Goal: Information Seeking & Learning: Learn about a topic

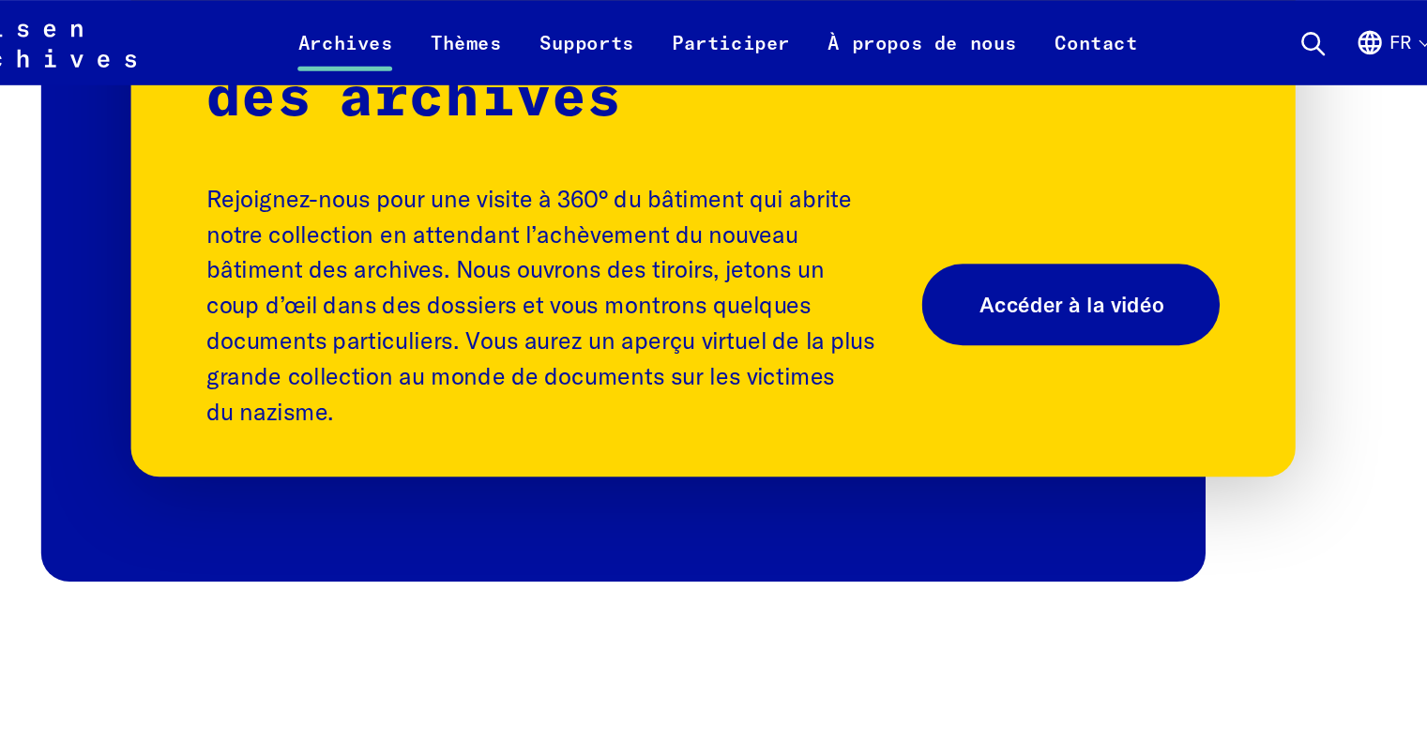
scroll to position [2334, 0]
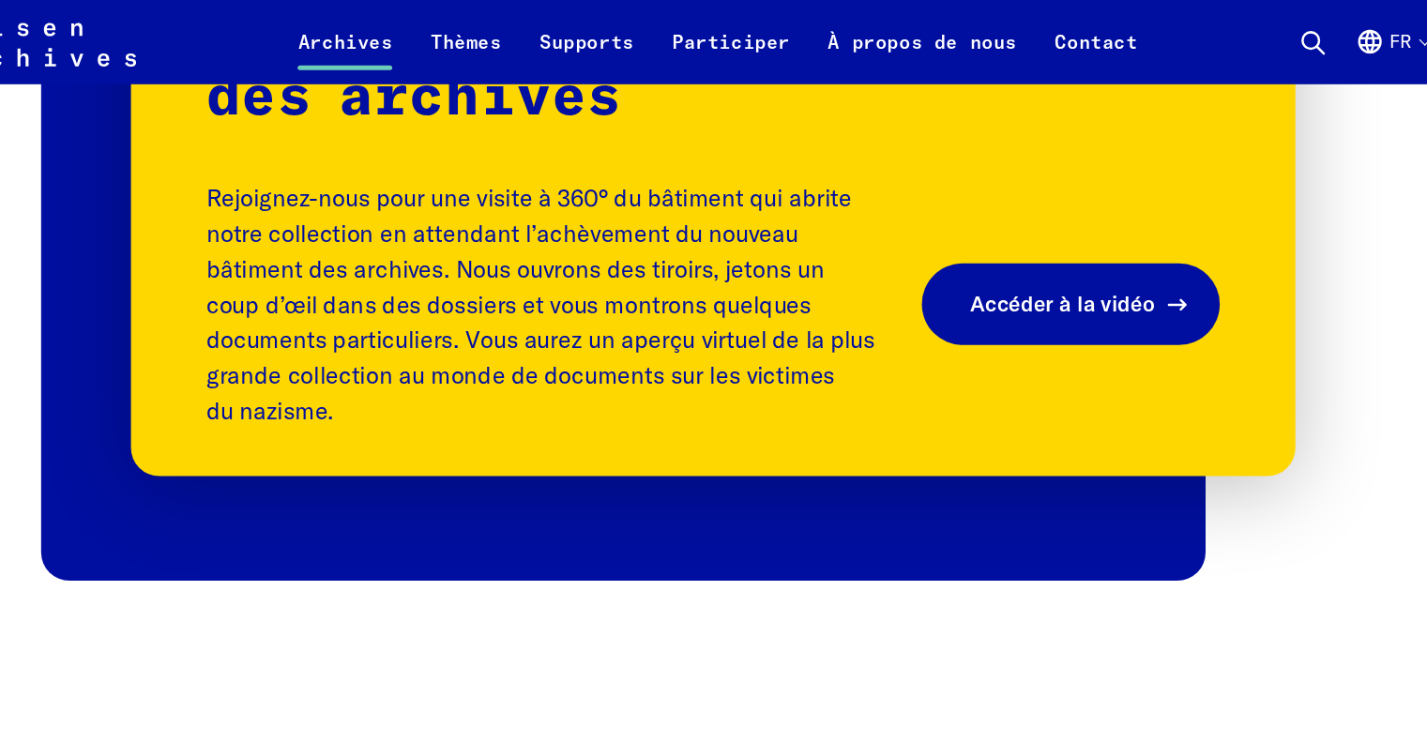
click at [1039, 240] on link "Accéder à la vidéo" at bounding box center [1033, 242] width 236 height 65
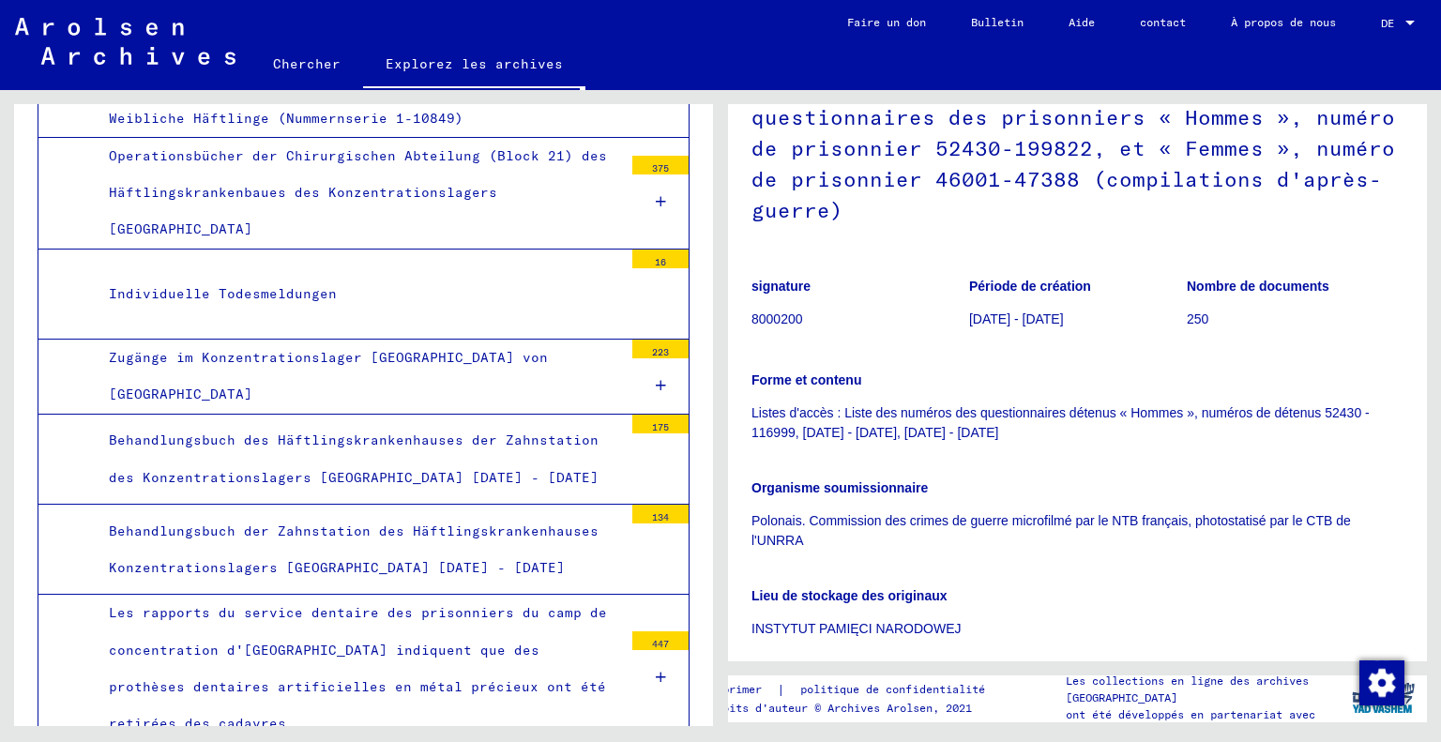
scroll to position [11998, 0]
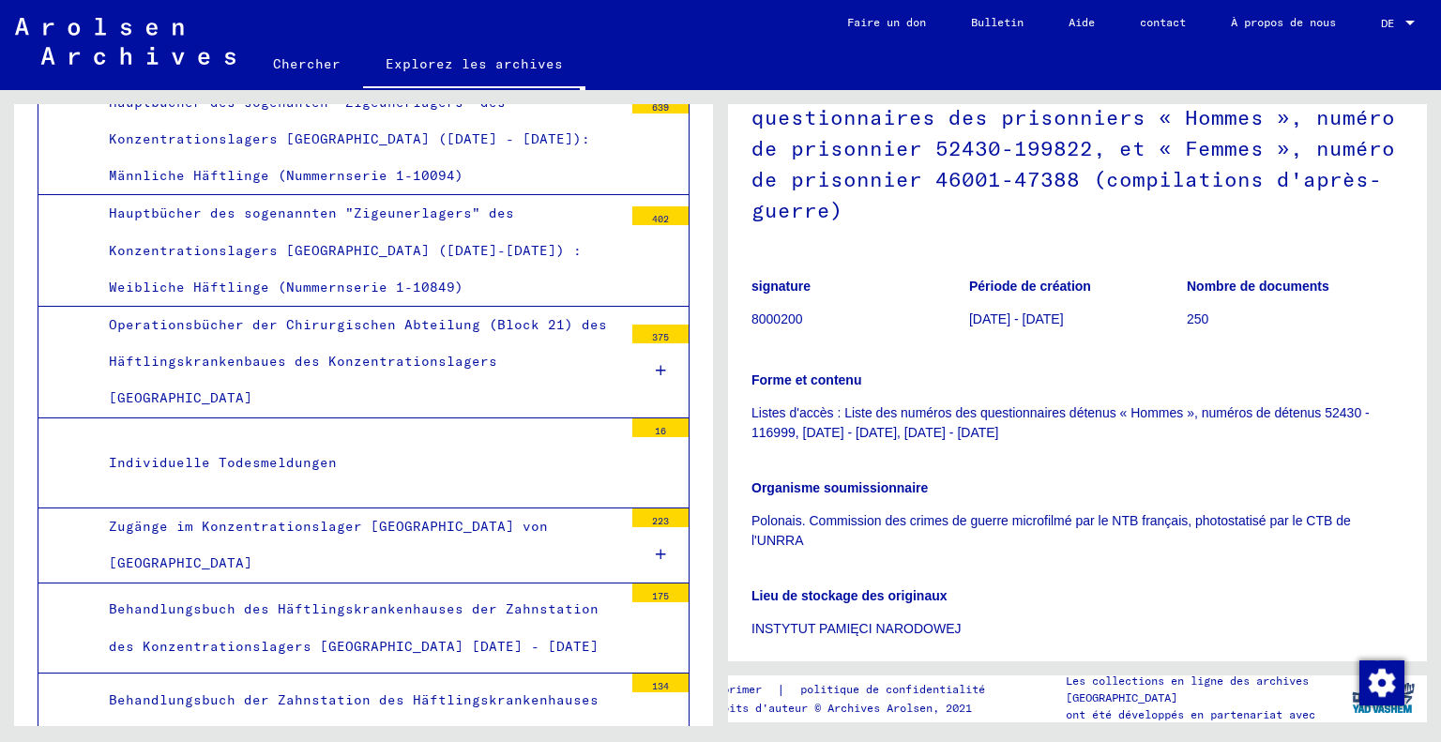
click at [306, 67] on font "Chercher" at bounding box center [307, 63] width 68 height 17
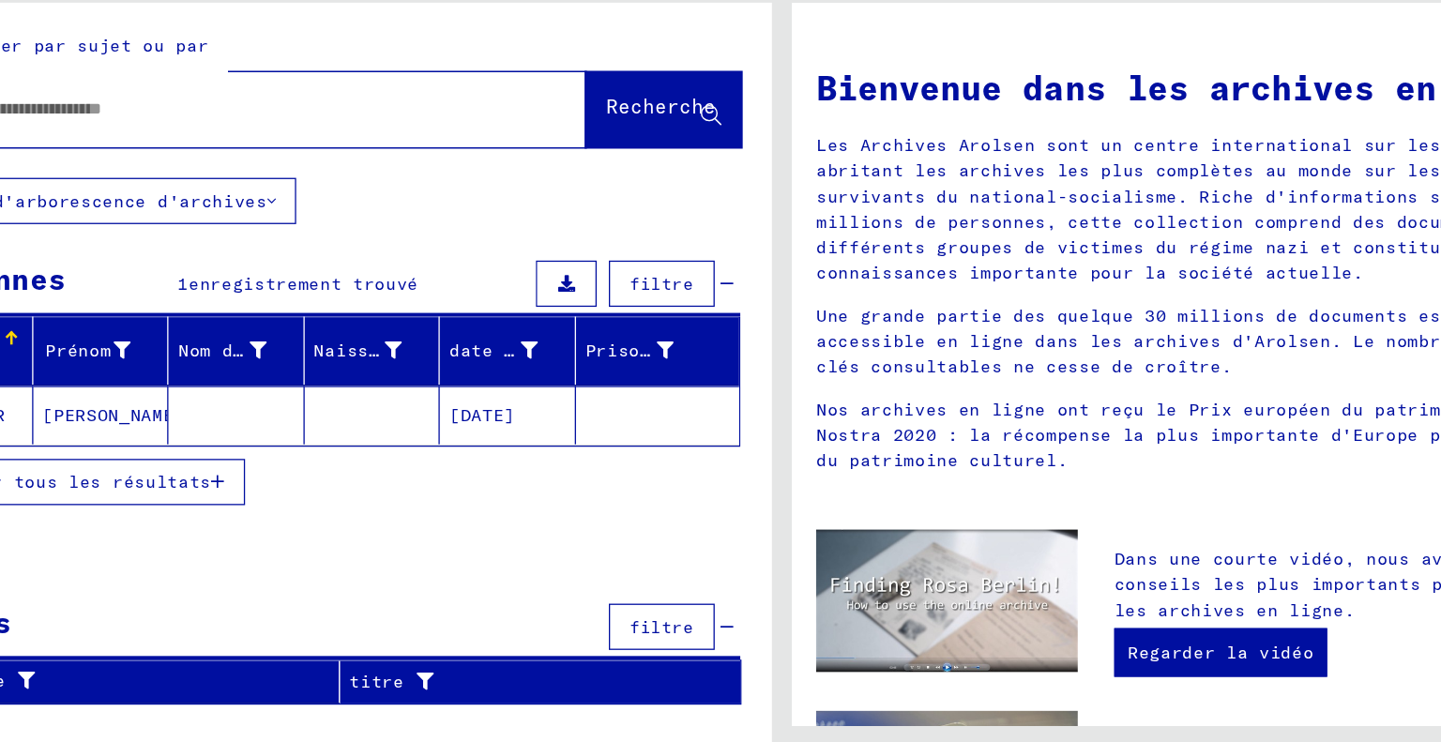
click at [493, 418] on font "[DATE]" at bounding box center [489, 422] width 51 height 17
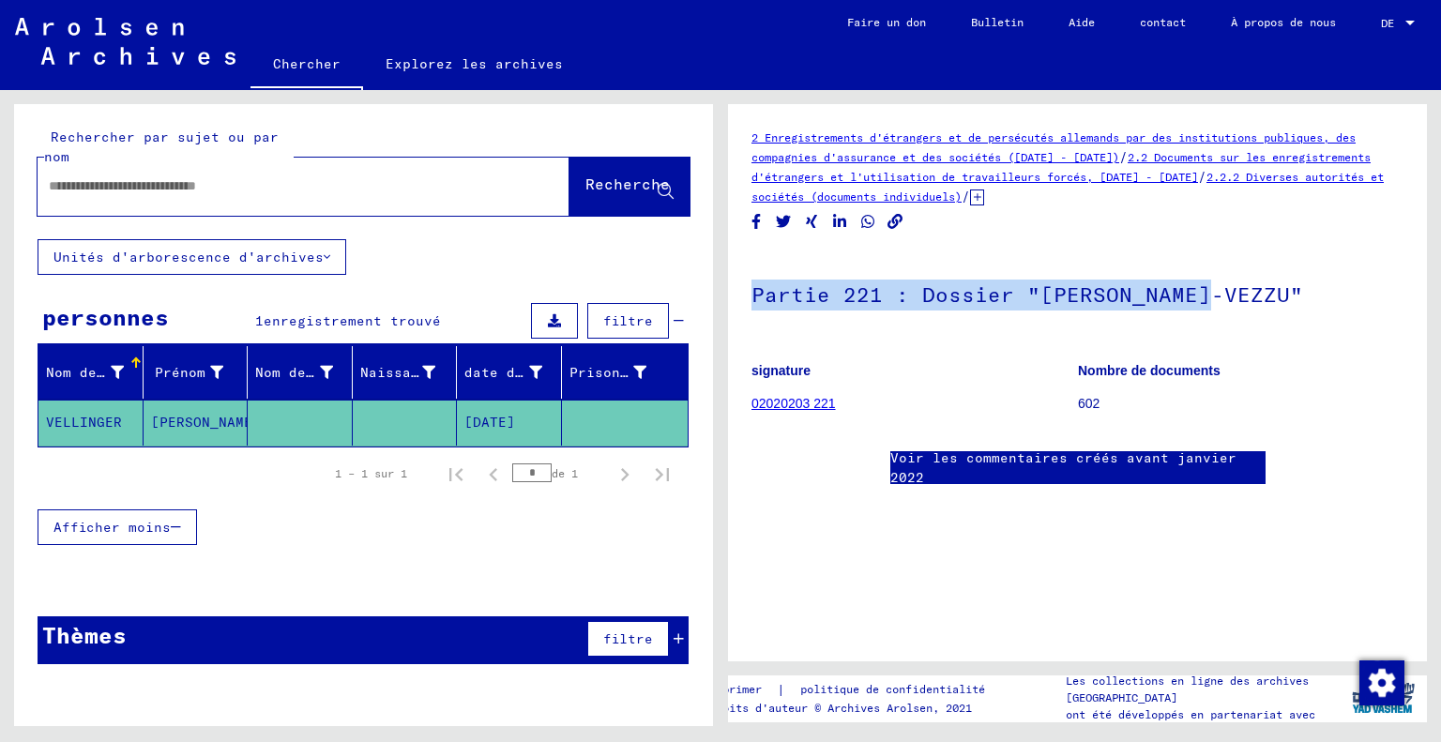
drag, startPoint x: 1225, startPoint y: 289, endPoint x: 746, endPoint y: 307, distance: 479.6
click at [746, 307] on yv-its-full-details "2 Enregistrements d'étrangers et de persécutés allemands par des institutions p…" at bounding box center [1077, 325] width 699 height 395
click at [975, 449] on font "Voir les commentaires créés avant janvier 2022" at bounding box center [1063, 467] width 346 height 37
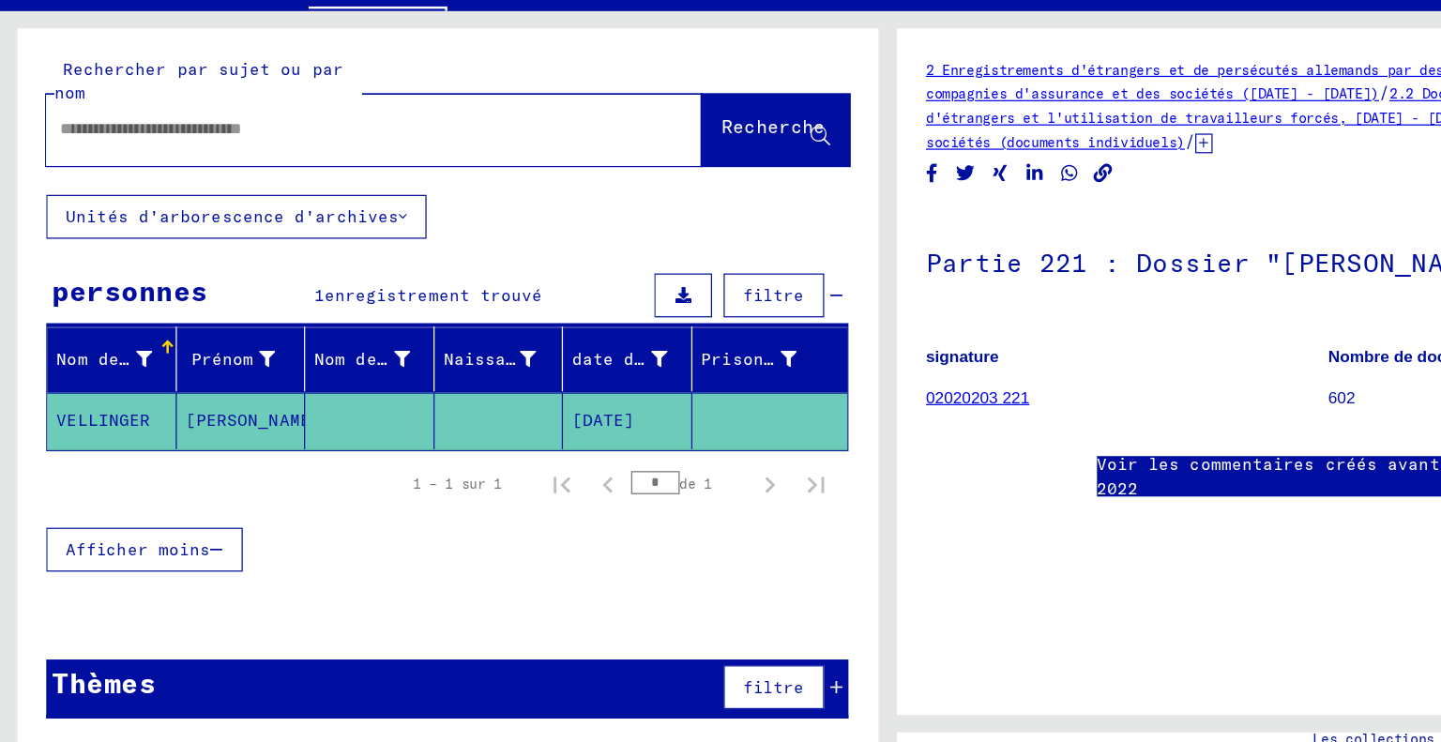
click at [104, 416] on font "VELLINGER" at bounding box center [84, 422] width 76 height 17
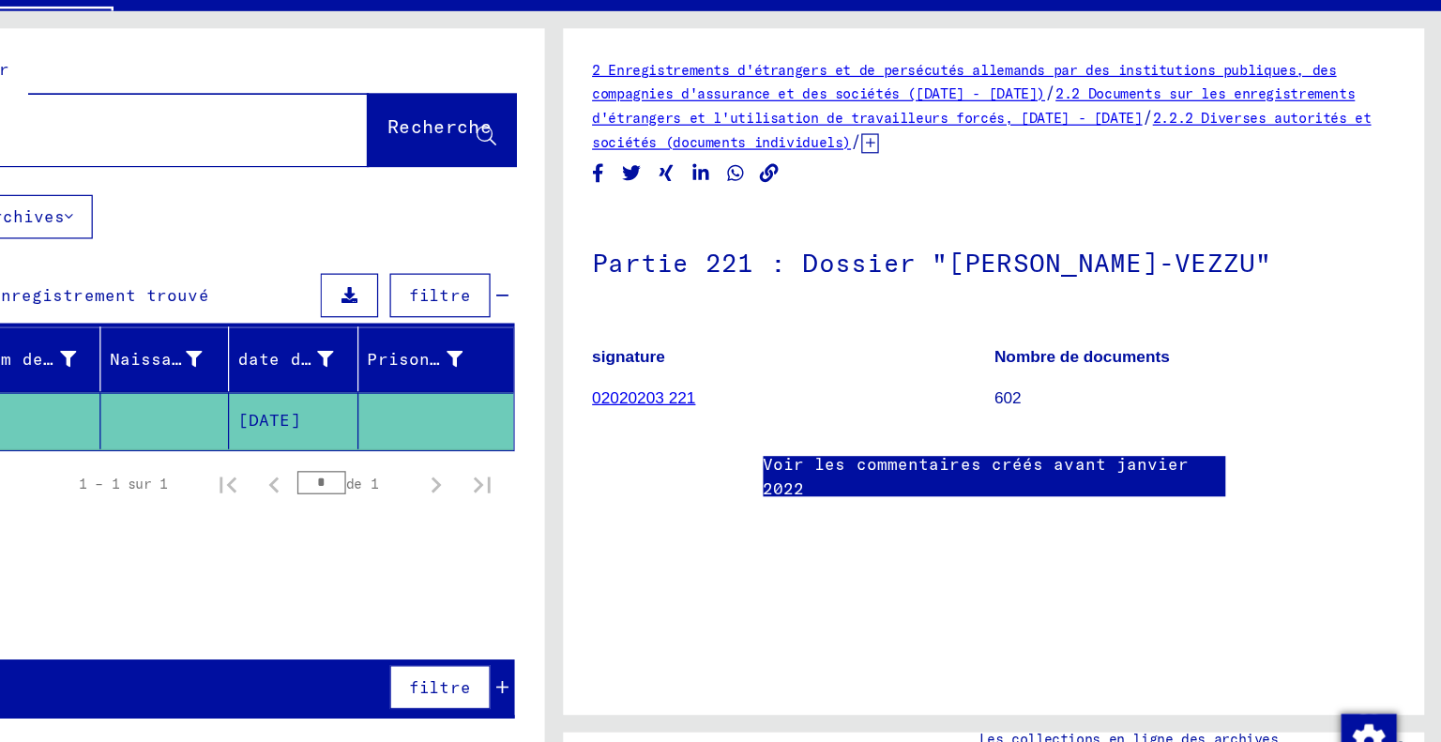
click at [787, 396] on font "02020203 221" at bounding box center [793, 403] width 84 height 15
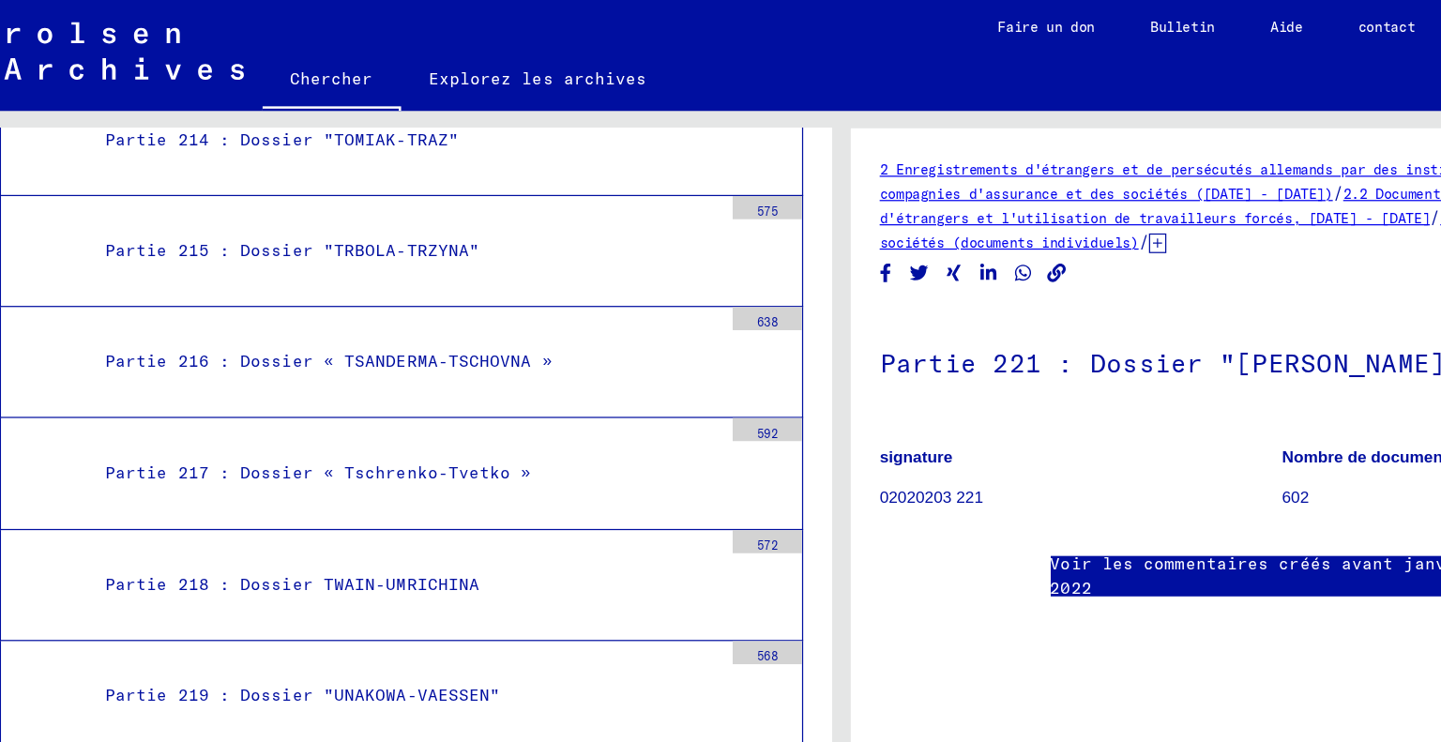
scroll to position [30024, 0]
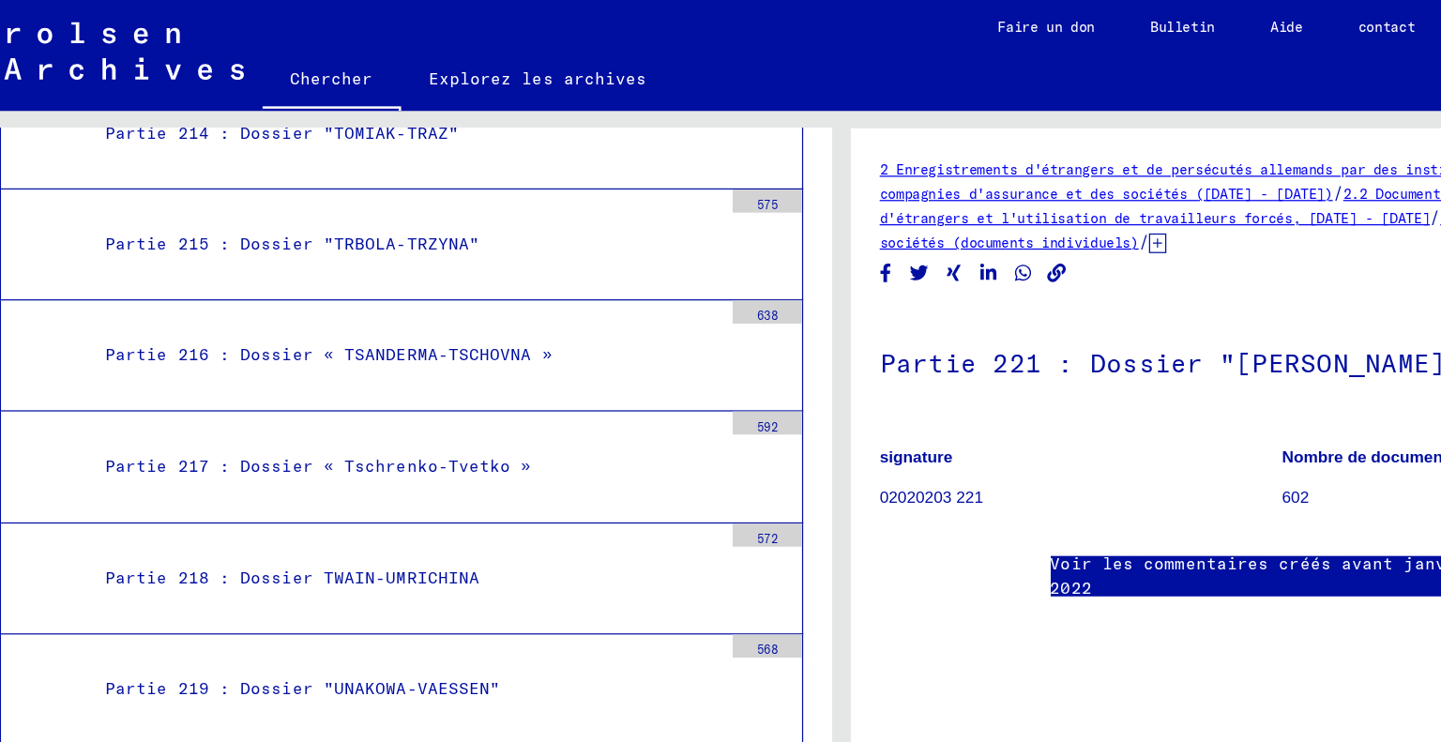
click at [329, 732] on font "Partie 221 : Dossier "[PERSON_NAME]-VEZZU"" at bounding box center [300, 740] width 355 height 17
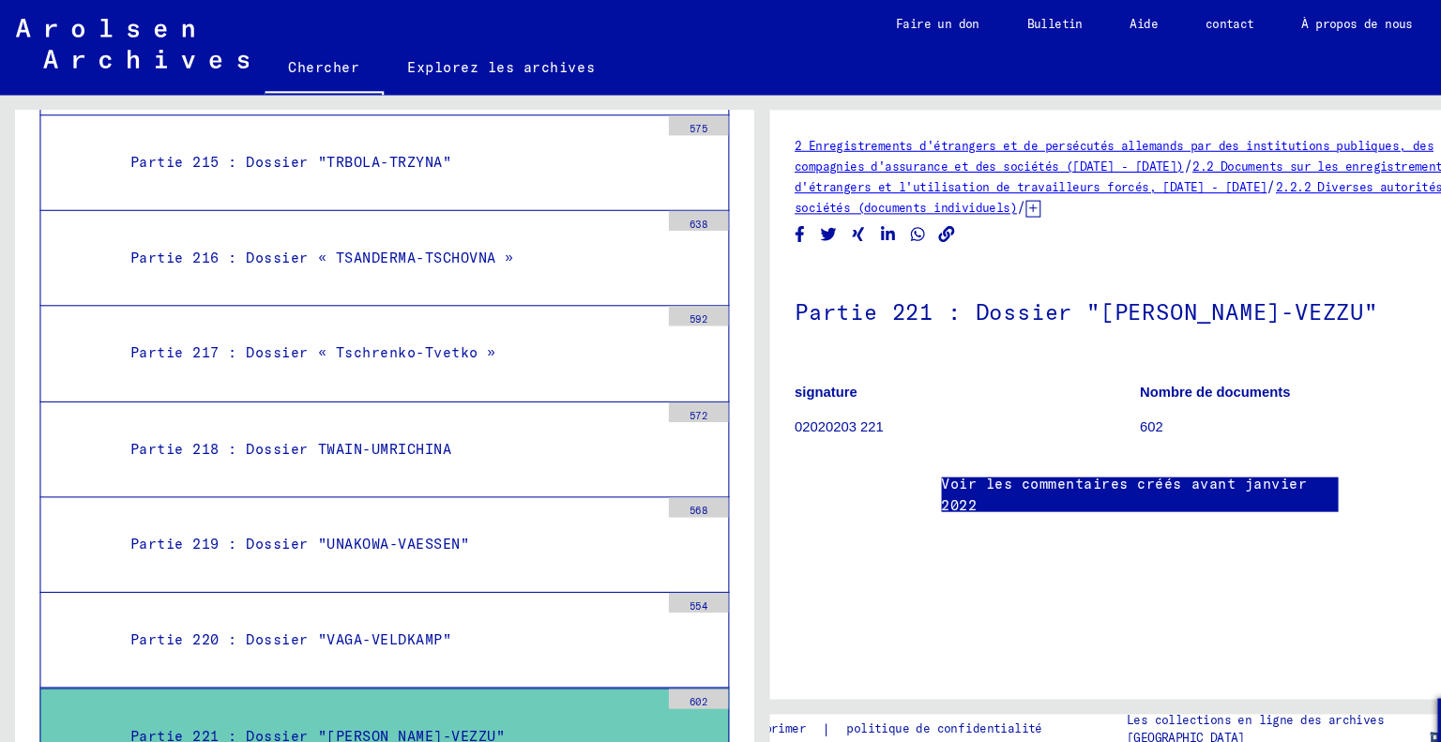
click at [329, 688] on font "Partie 221 : Dossier "[PERSON_NAME]-VEZZU"" at bounding box center [300, 696] width 355 height 17
click at [455, 587] on div "Partie 220 : Dossier "VAGA-VELDKAMP"" at bounding box center [366, 605] width 514 height 37
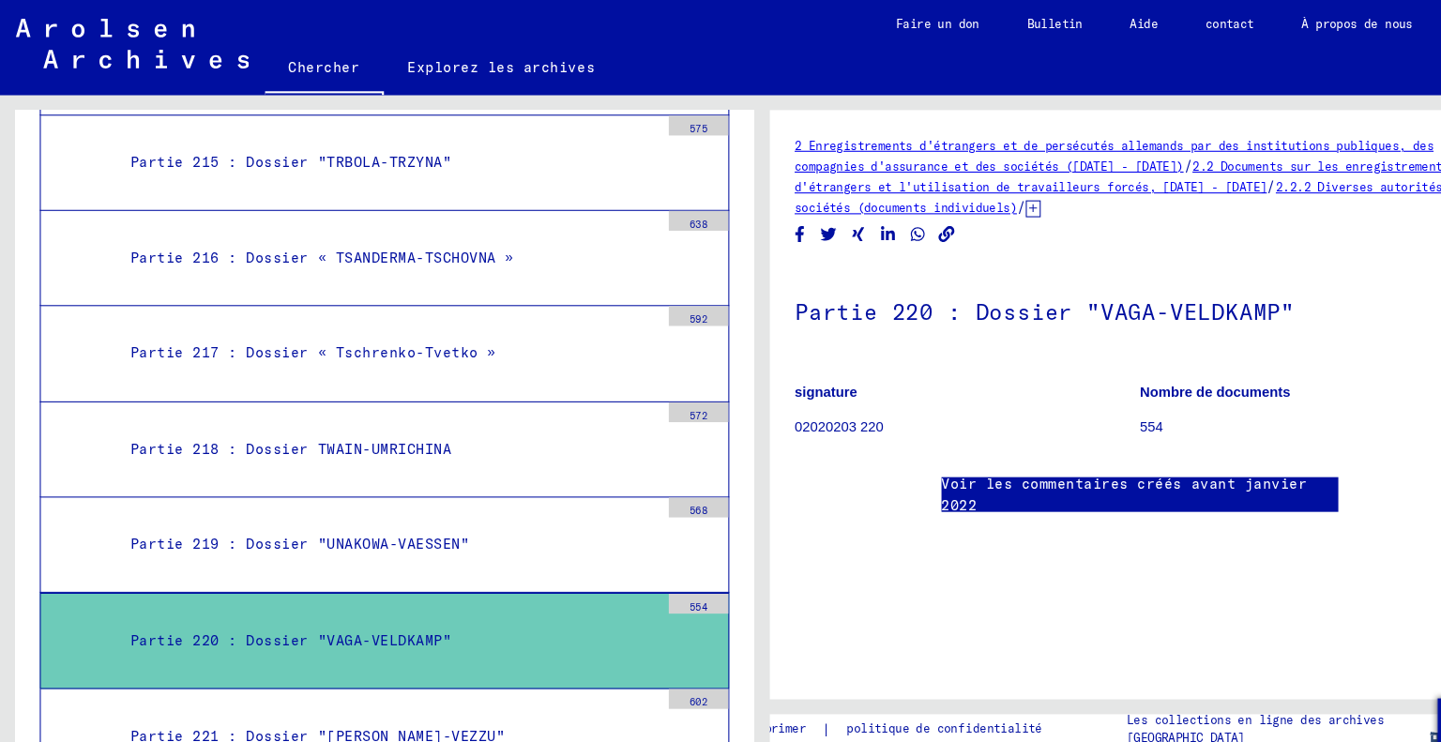
click at [355, 688] on font "Partie 221 : Dossier "[PERSON_NAME]-VEZZU"" at bounding box center [300, 696] width 355 height 17
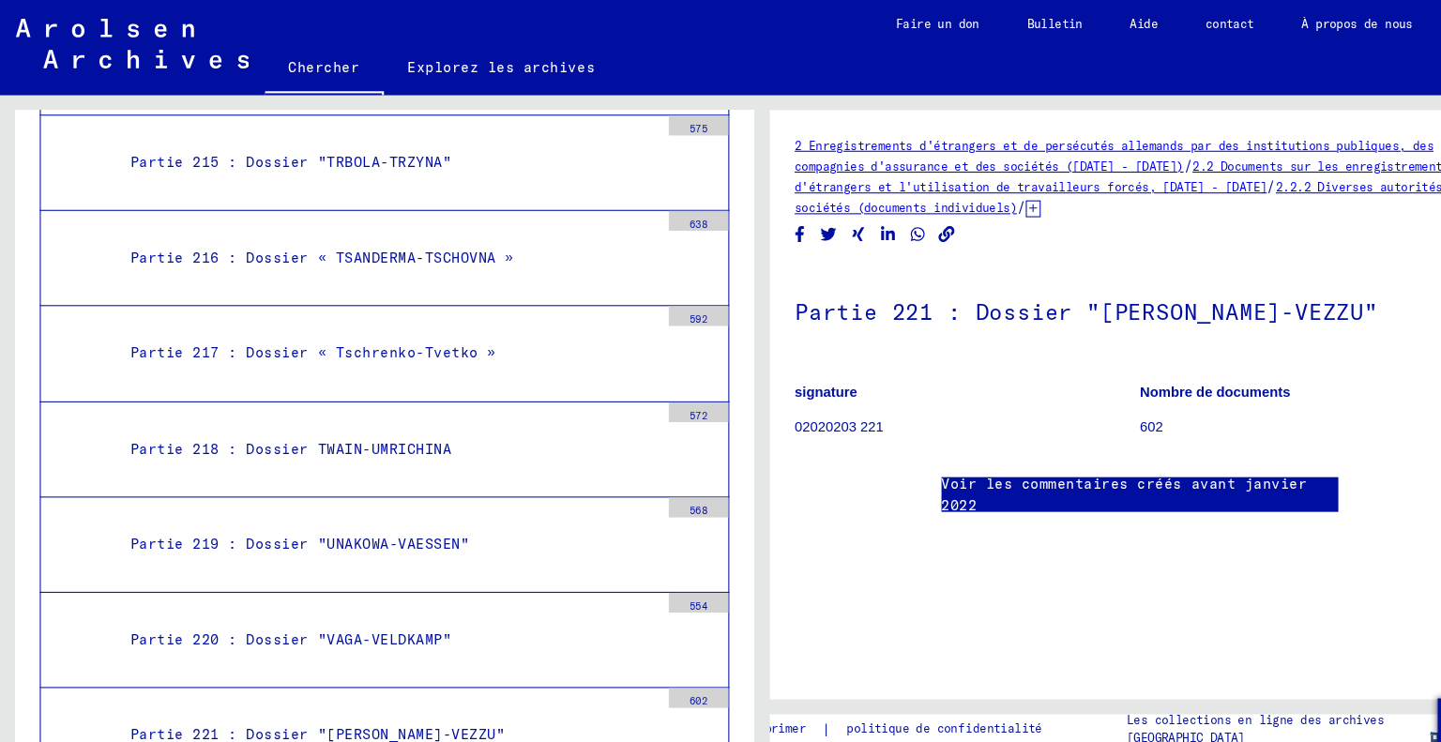
click at [318, 677] on div "Partie 221 : Dossier "[PERSON_NAME]-VEZZU"" at bounding box center [366, 695] width 514 height 37
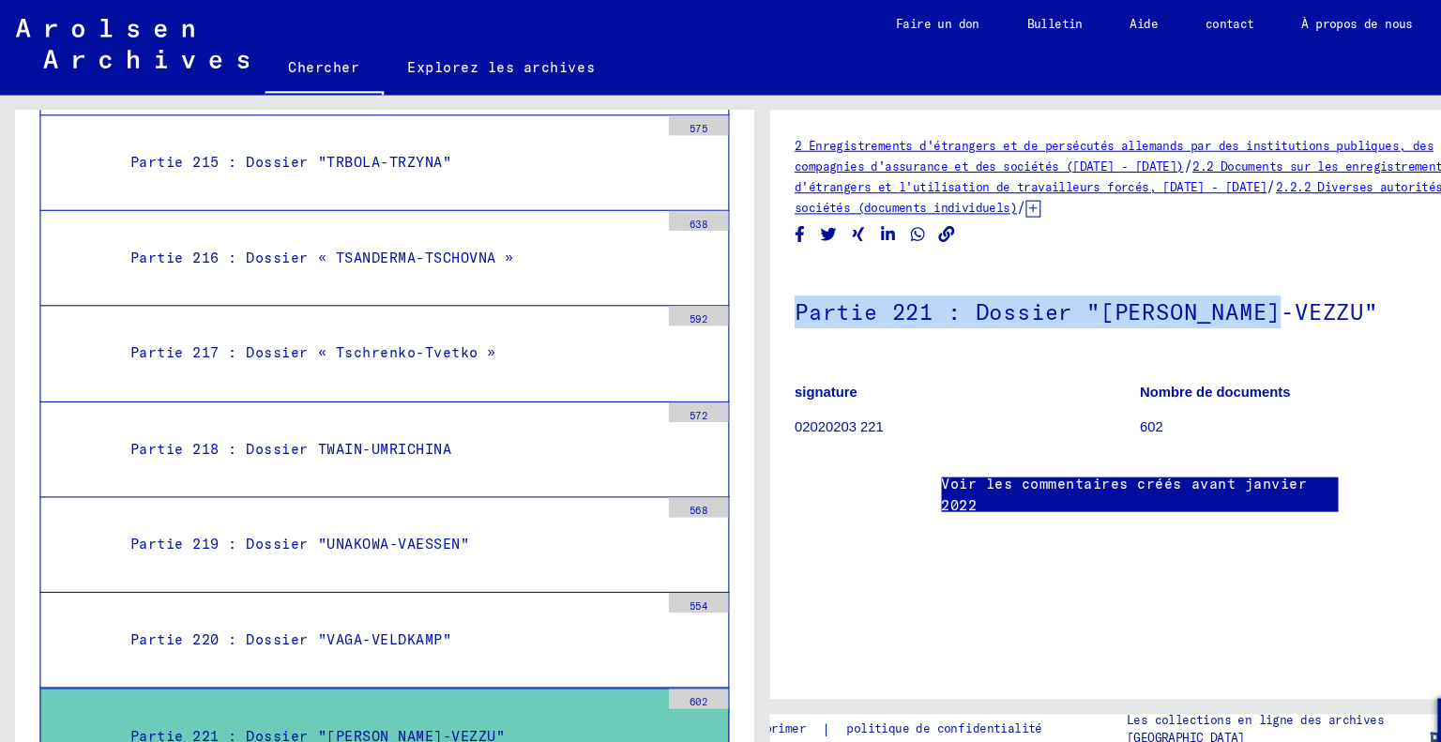
drag, startPoint x: 1210, startPoint y: 284, endPoint x: 733, endPoint y: 310, distance: 477.2
click at [733, 310] on yv-its-full-details "2 Enregistrements d'étrangers et de persécutés allemands par des institutions p…" at bounding box center [1077, 325] width 699 height 395
copy font "Partie 221 : Dossier "[PERSON_NAME]-VEZZU""
click at [335, 66] on font "Chercher" at bounding box center [307, 63] width 68 height 17
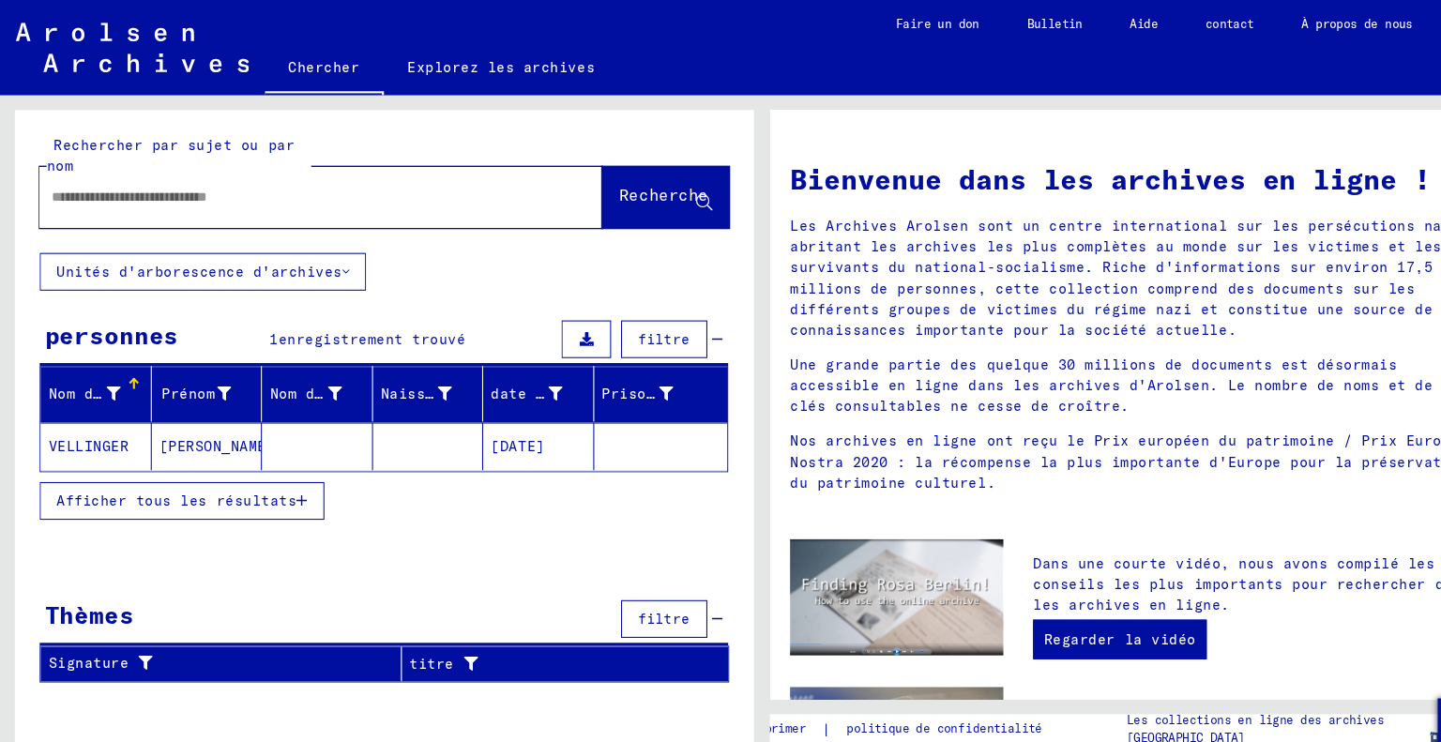
click at [443, 72] on font "Explorez les archives" at bounding box center [474, 64] width 177 height 30
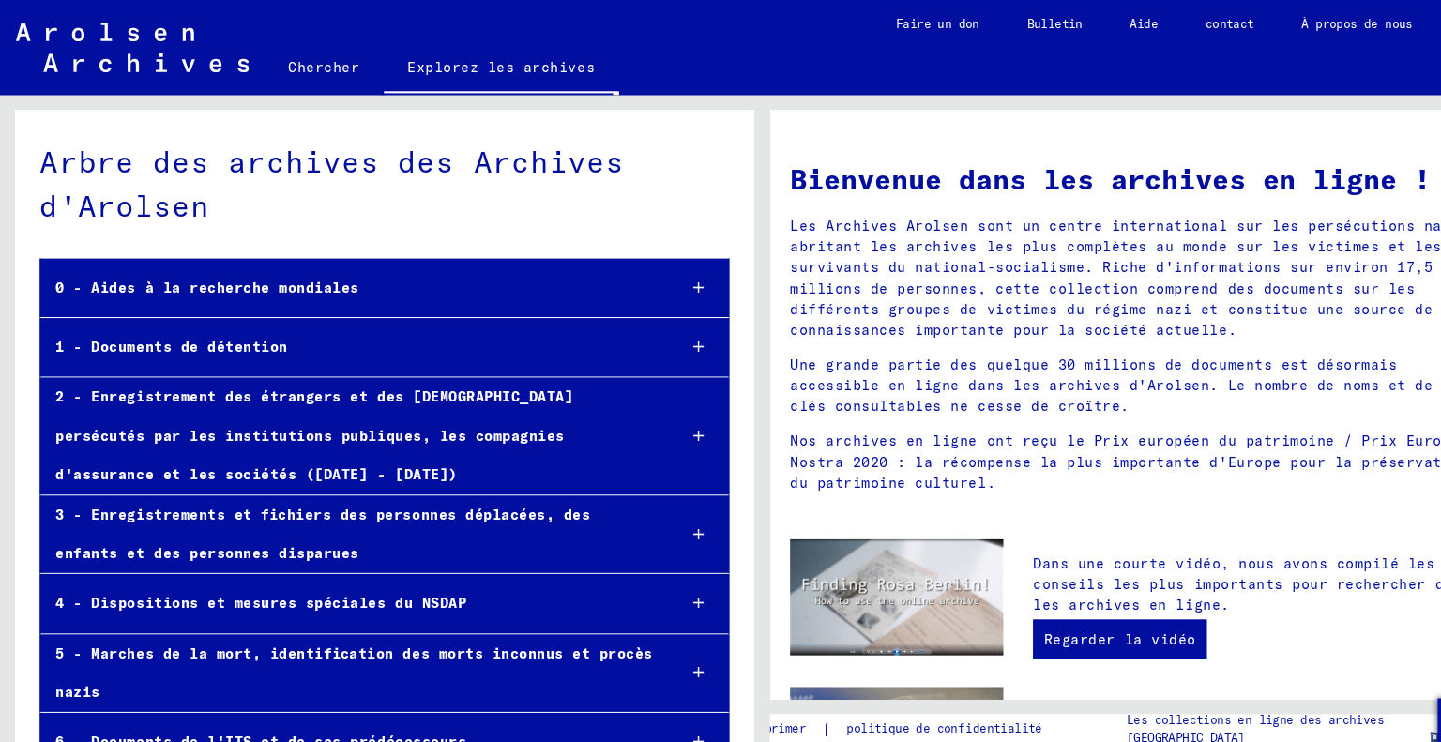
click at [163, 54] on img at bounding box center [125, 45] width 220 height 47
